Goal: Information Seeking & Learning: Learn about a topic

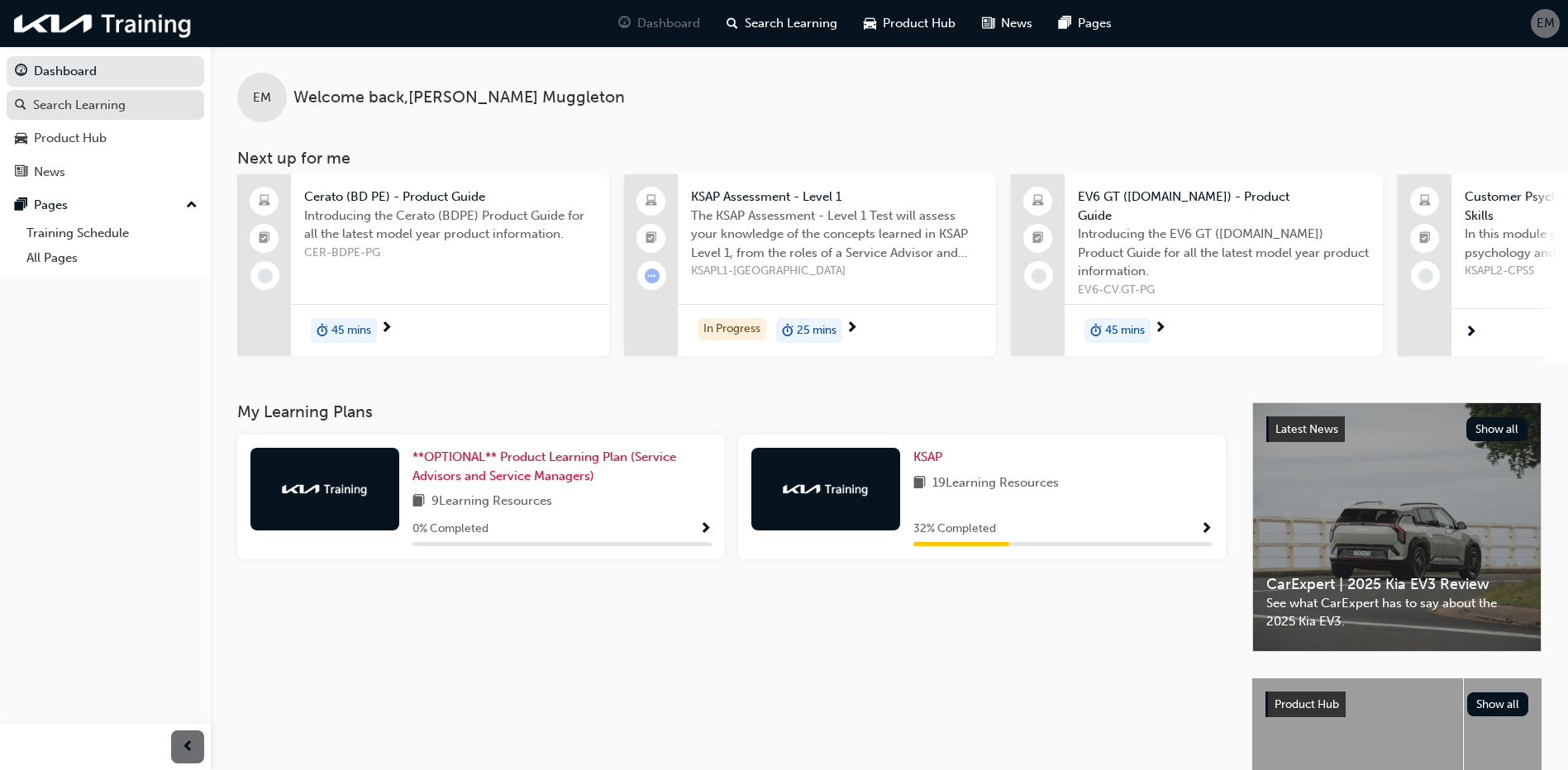
click at [117, 100] on div "Search Learning" at bounding box center [79, 106] width 93 height 19
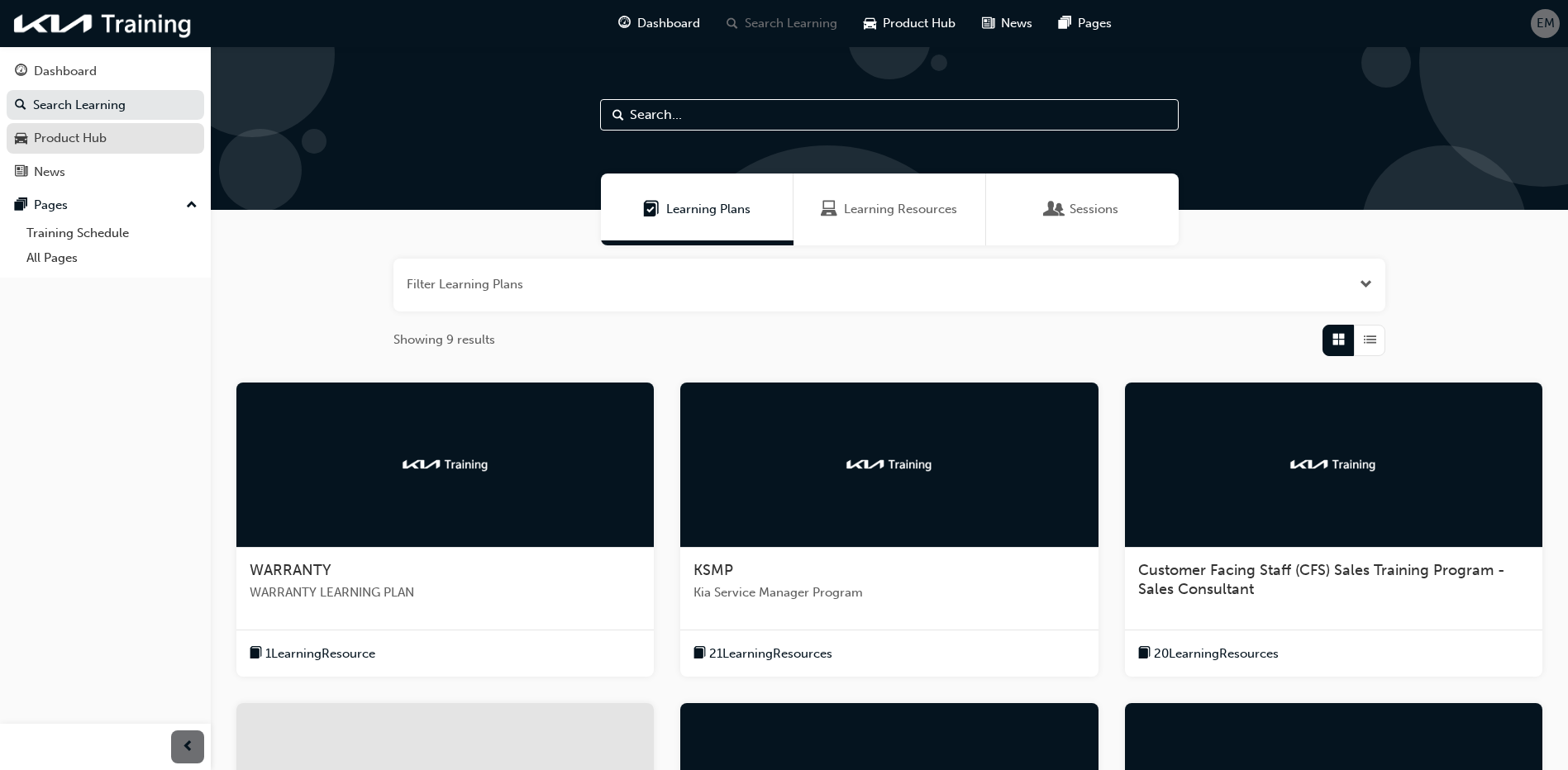
click at [59, 143] on div "Product Hub" at bounding box center [70, 138] width 73 height 19
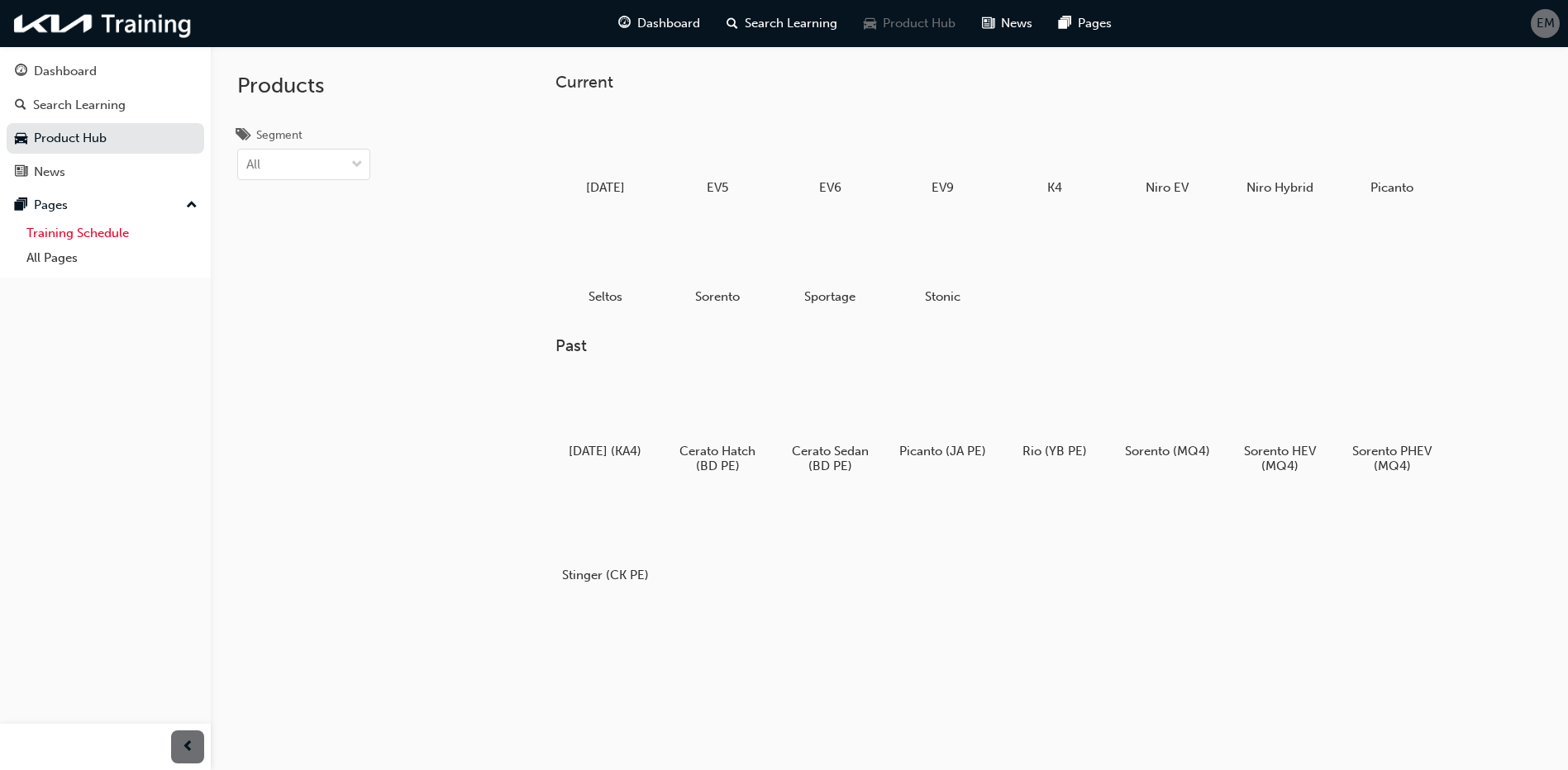
click at [94, 238] on link "Training Schedule" at bounding box center [111, 233] width 184 height 25
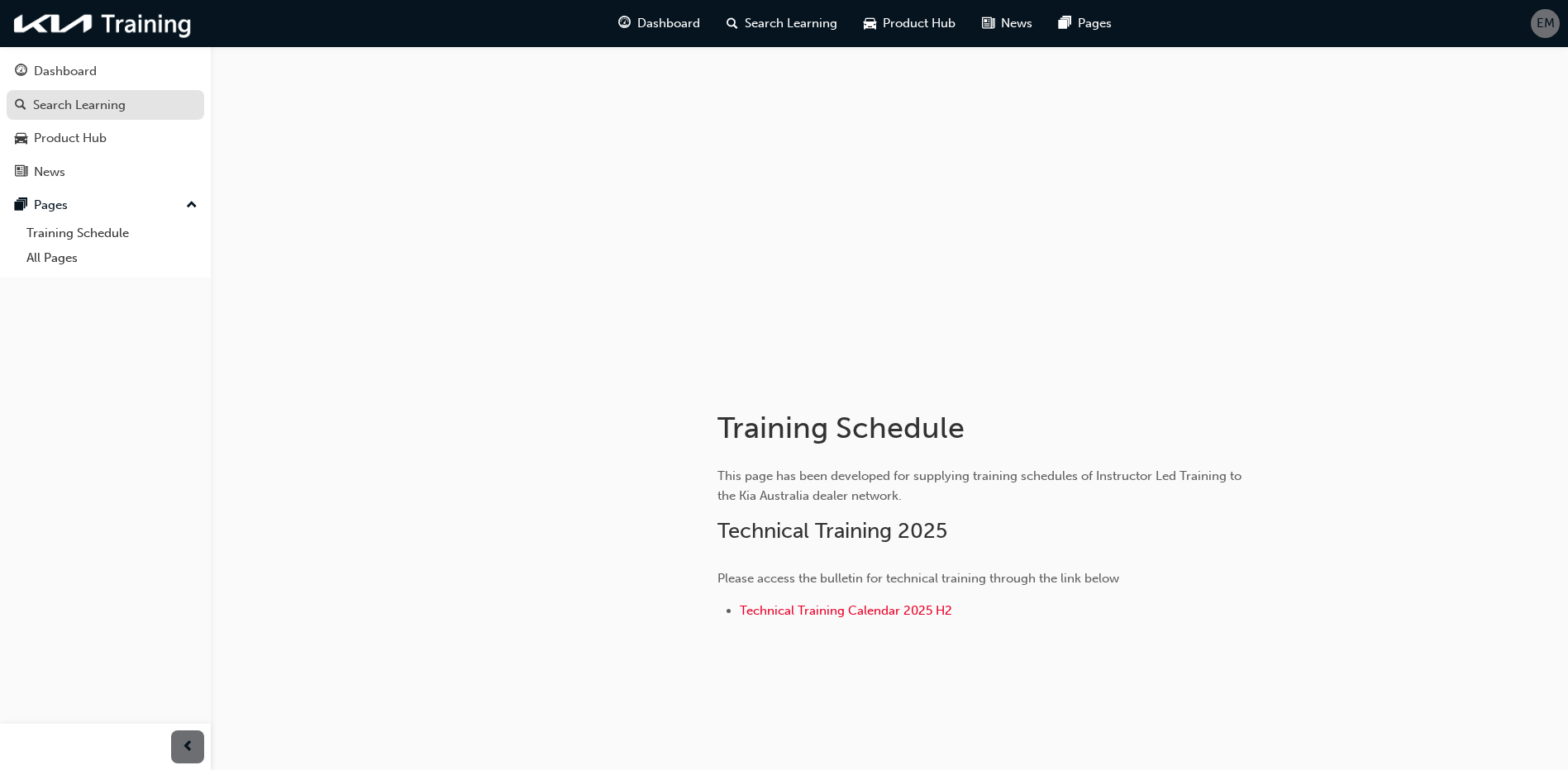
click at [126, 100] on div "Search Learning" at bounding box center [106, 106] width 181 height 20
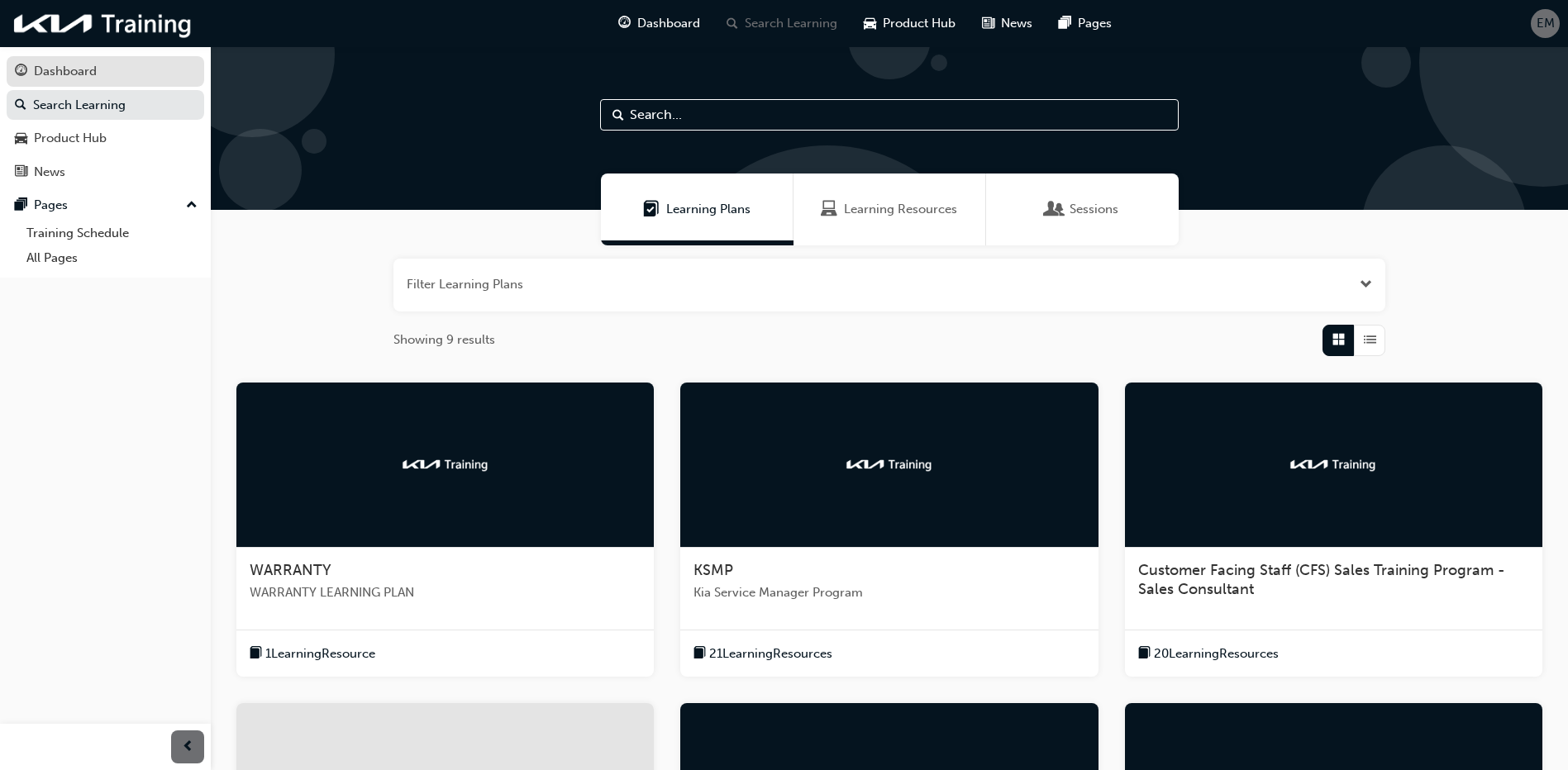
click at [88, 71] on div "Dashboard" at bounding box center [65, 71] width 62 height 19
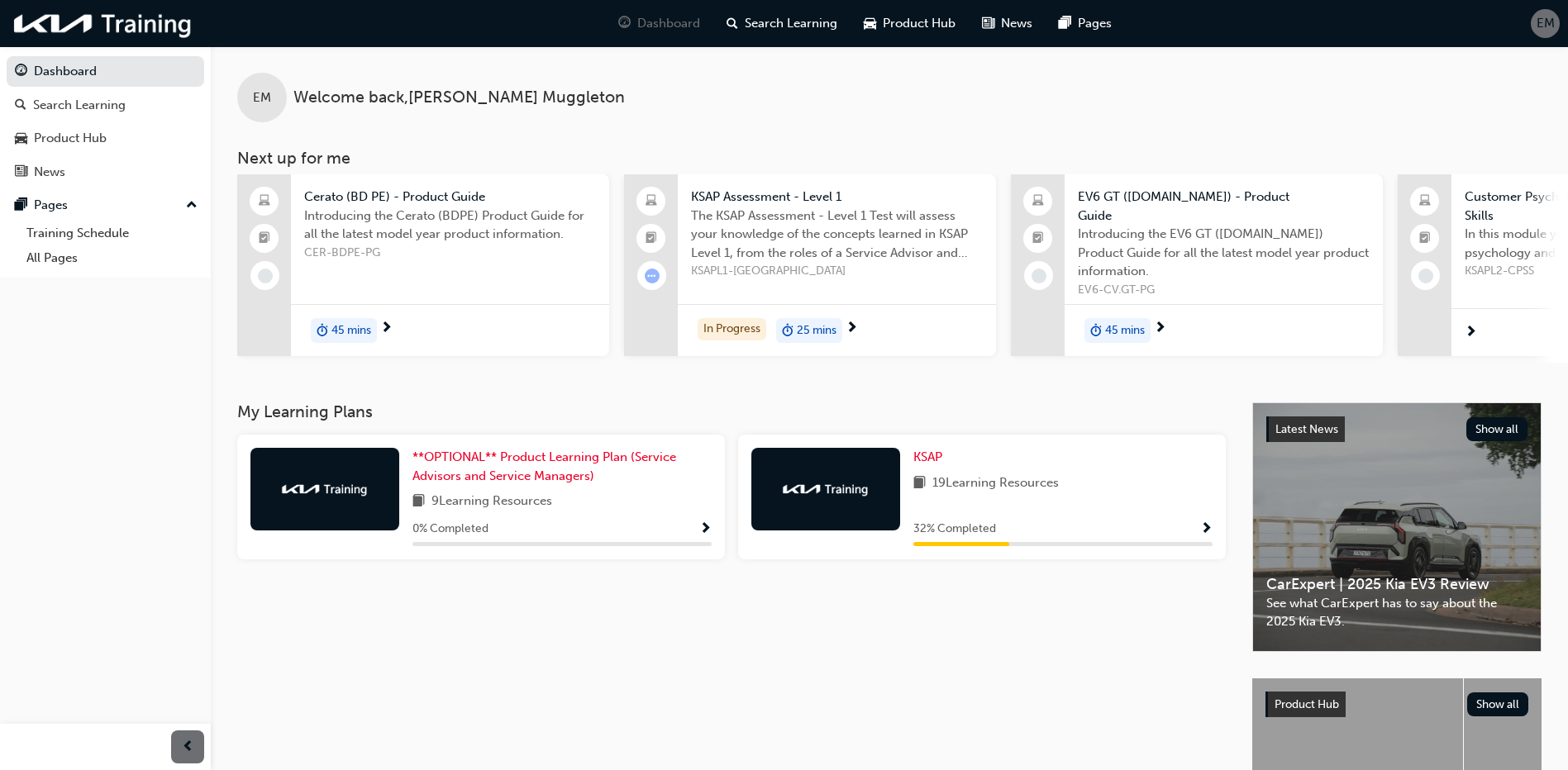
click at [1009, 480] on span "19 Learning Resources" at bounding box center [996, 484] width 127 height 20
click at [931, 464] on span "KSAP" at bounding box center [928, 458] width 29 height 15
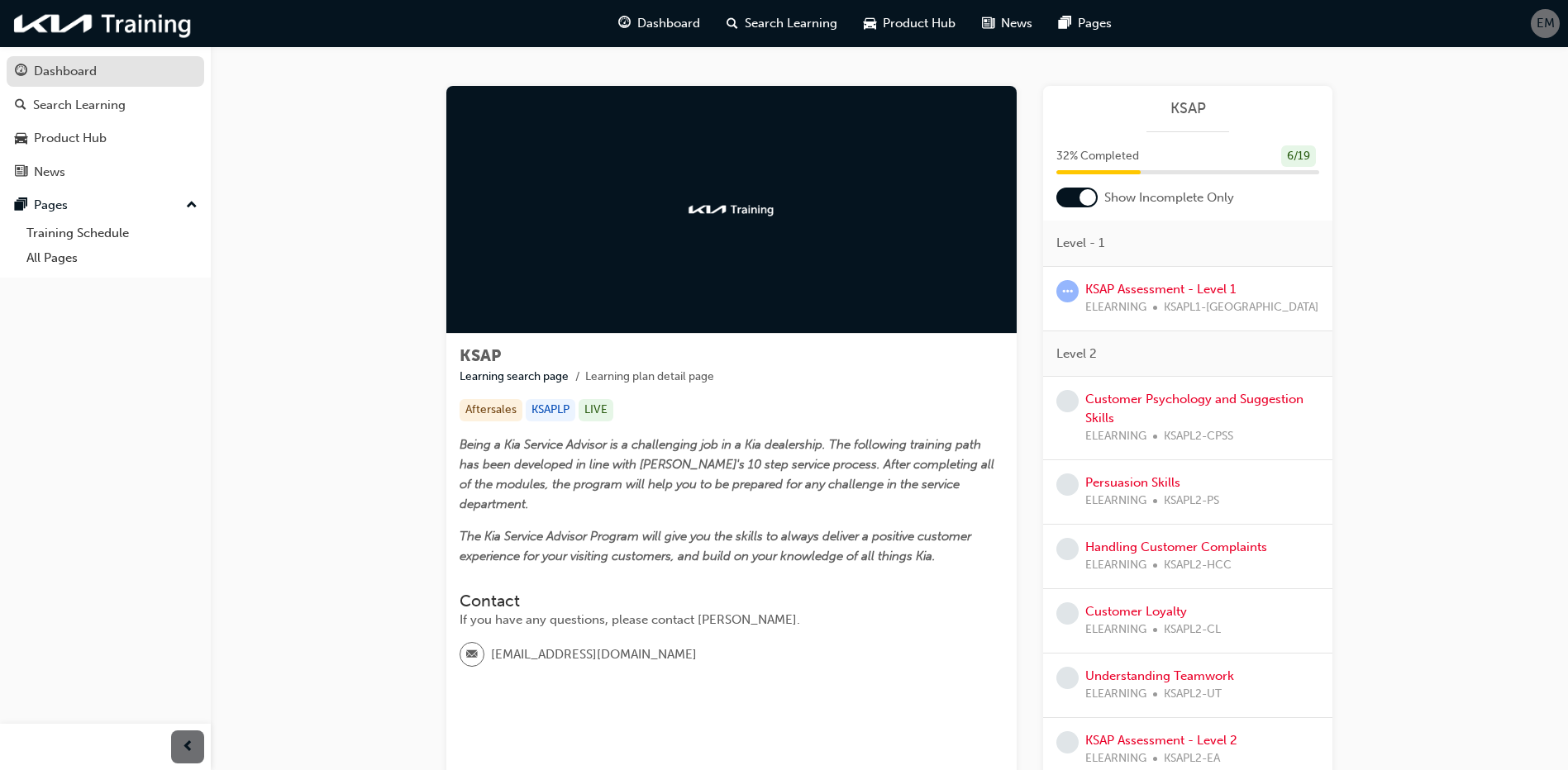
click at [119, 78] on div "Dashboard" at bounding box center [106, 71] width 181 height 20
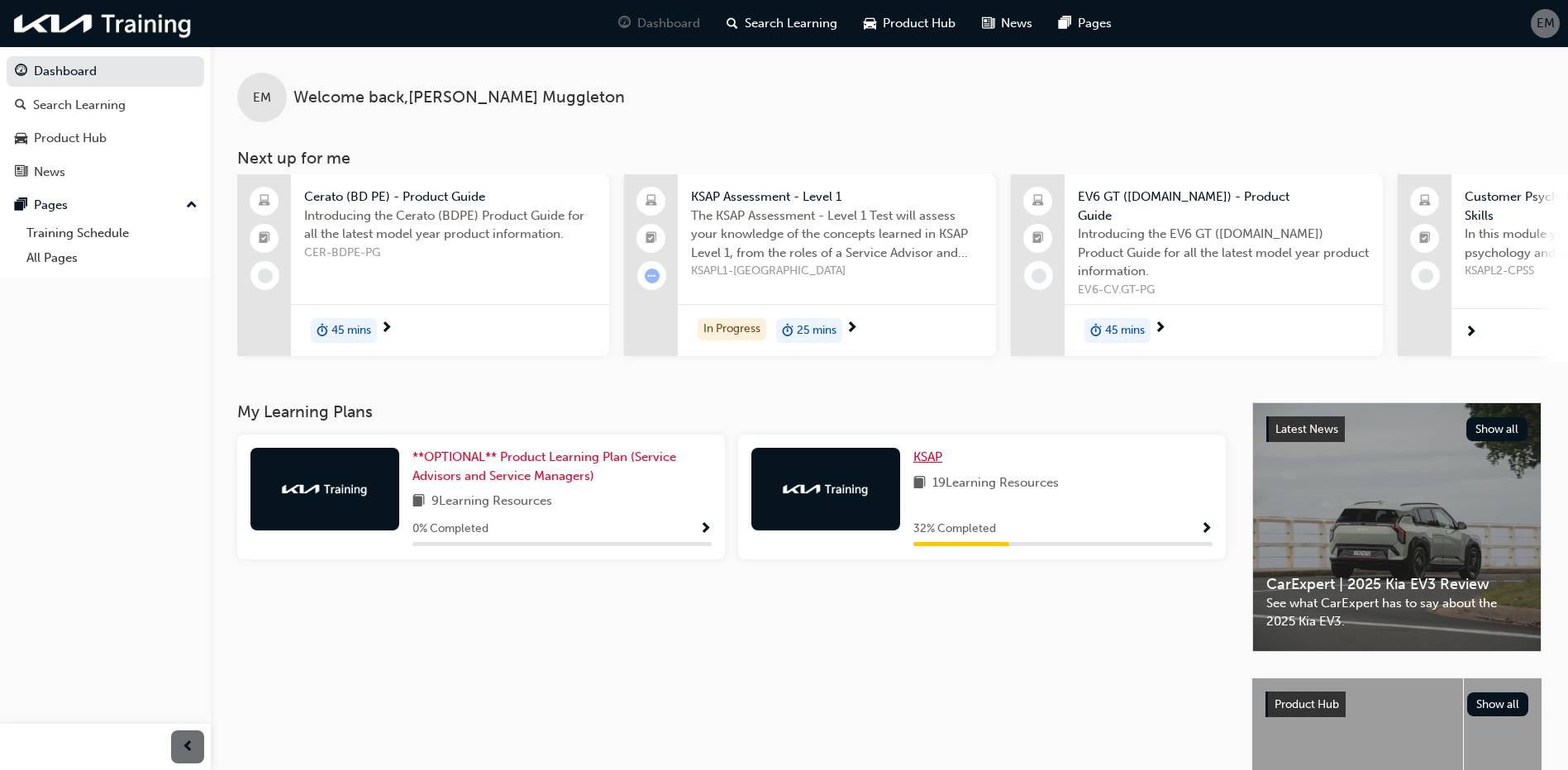
click at [944, 456] on link "KSAP" at bounding box center [931, 458] width 35 height 19
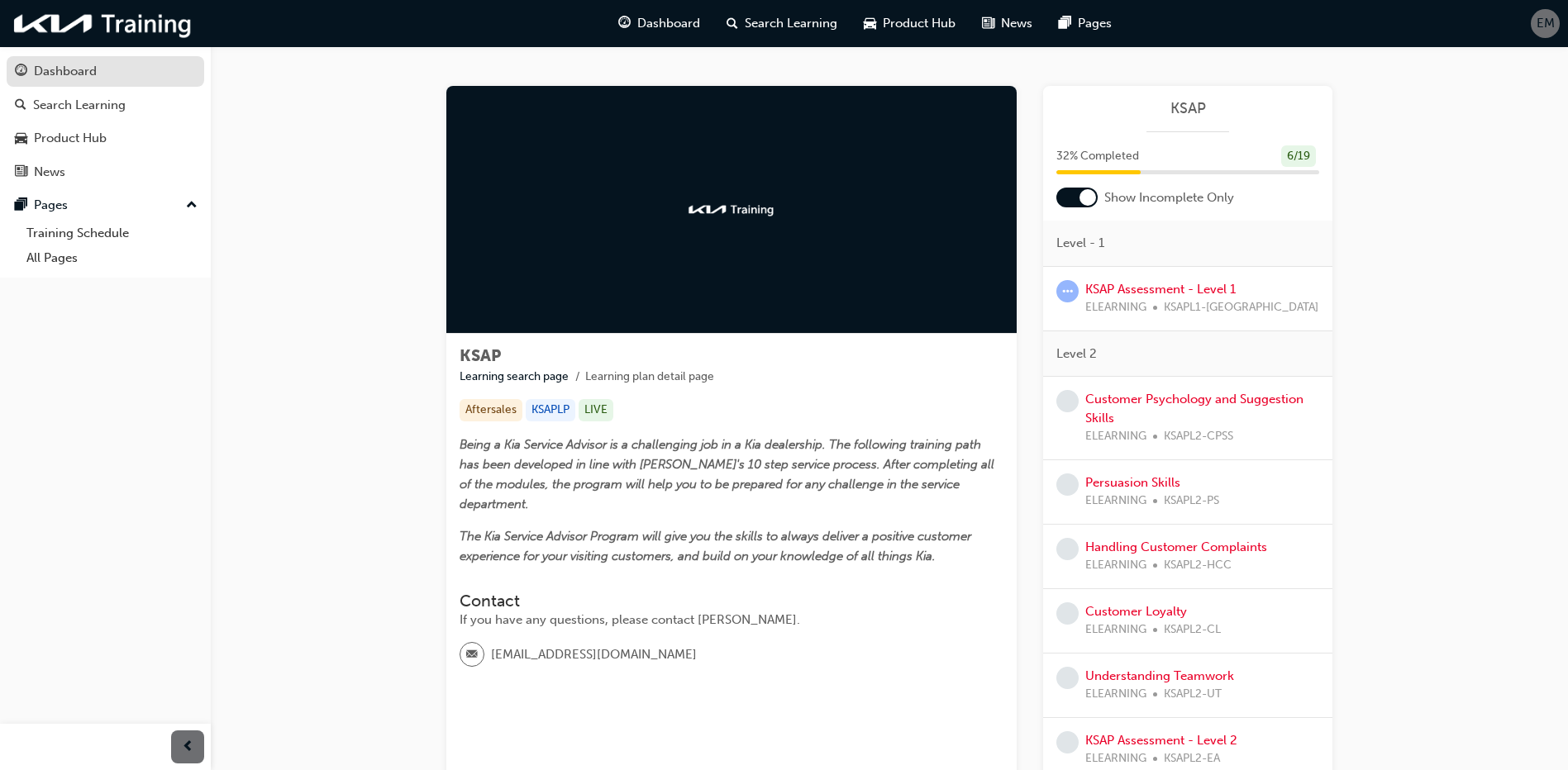
click at [79, 65] on div "Dashboard" at bounding box center [65, 71] width 62 height 19
